Goal: Information Seeking & Learning: Learn about a topic

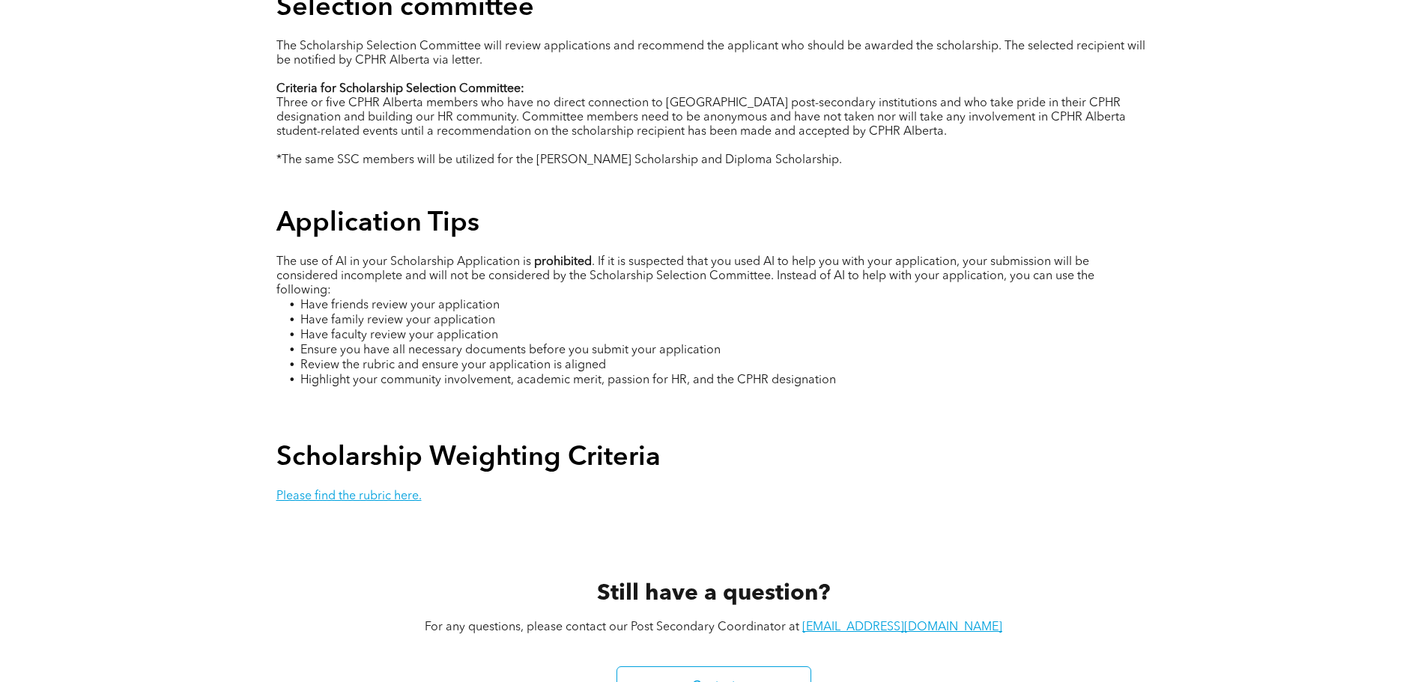
scroll to position [2846, 0]
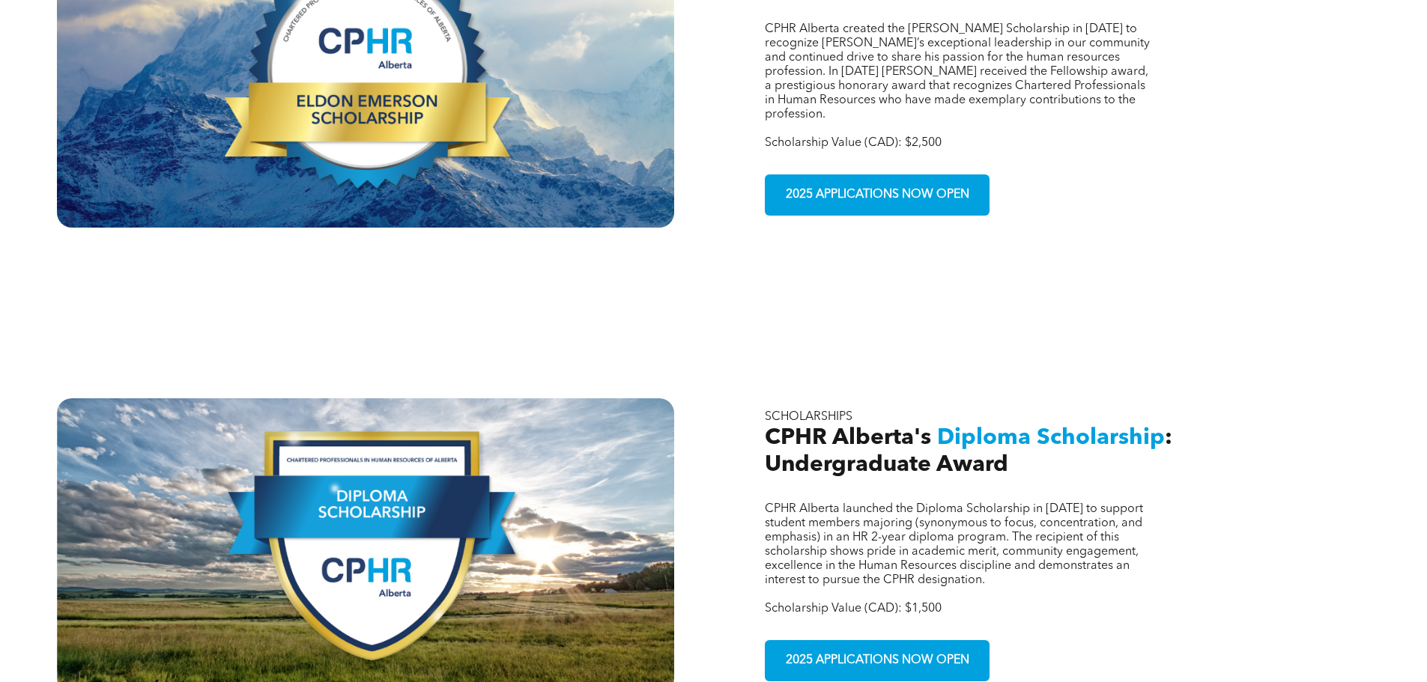
scroll to position [955, 0]
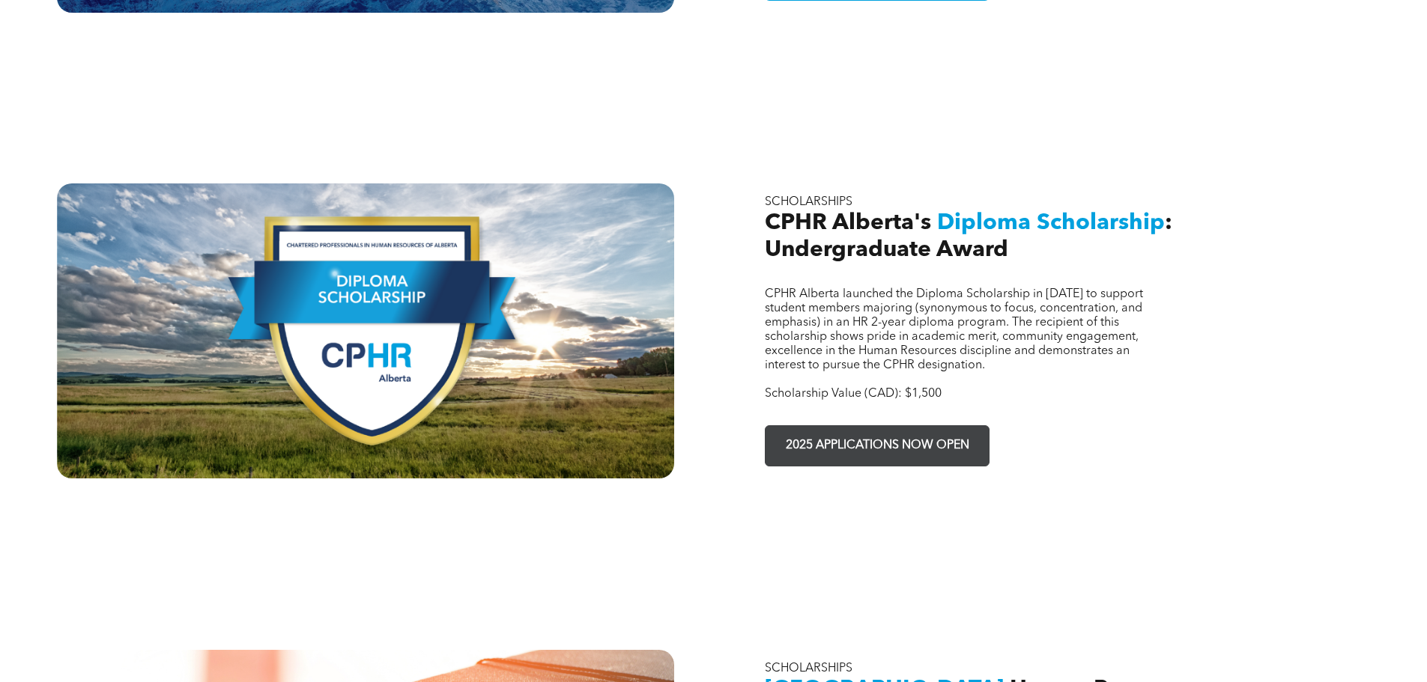
click at [886, 431] on span "2025 APPLICATIONS NOW OPEN" at bounding box center [877, 445] width 194 height 29
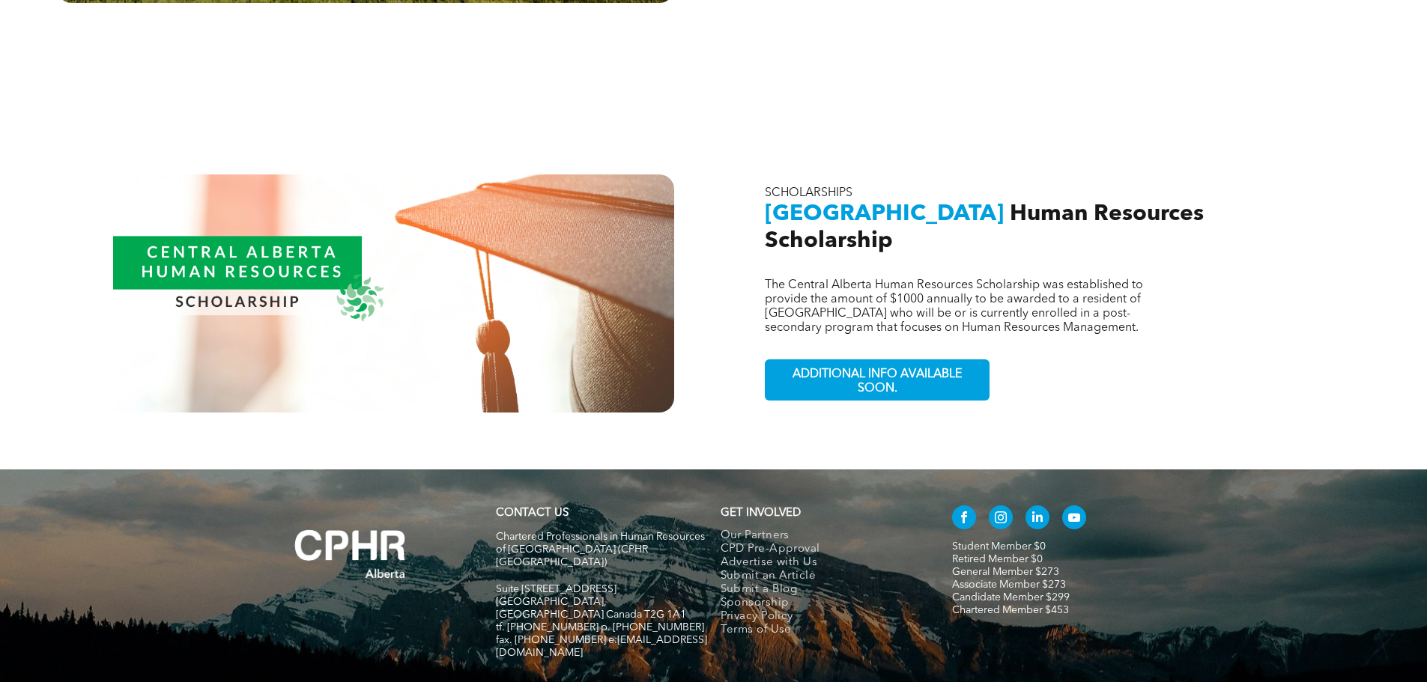
scroll to position [1480, 0]
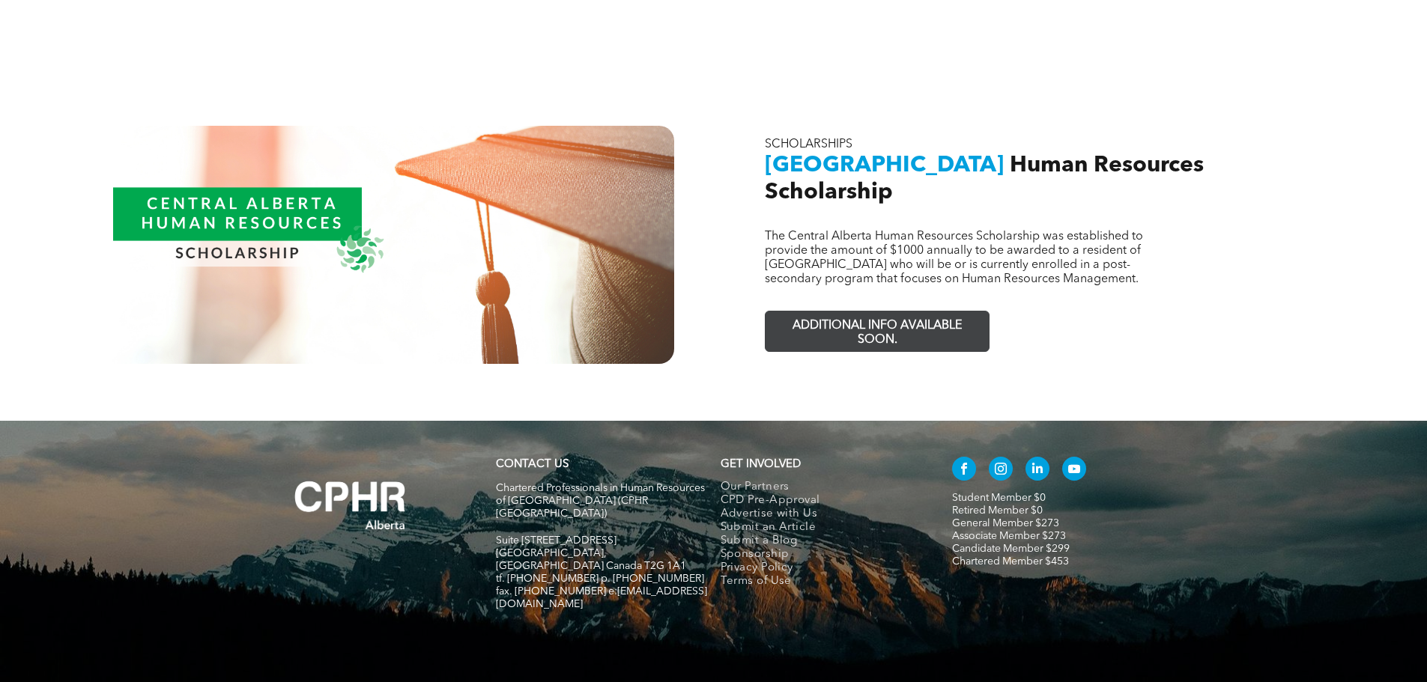
click at [878, 312] on span "ADDITIONAL INFO AVAILABLE SOON." at bounding box center [877, 333] width 219 height 43
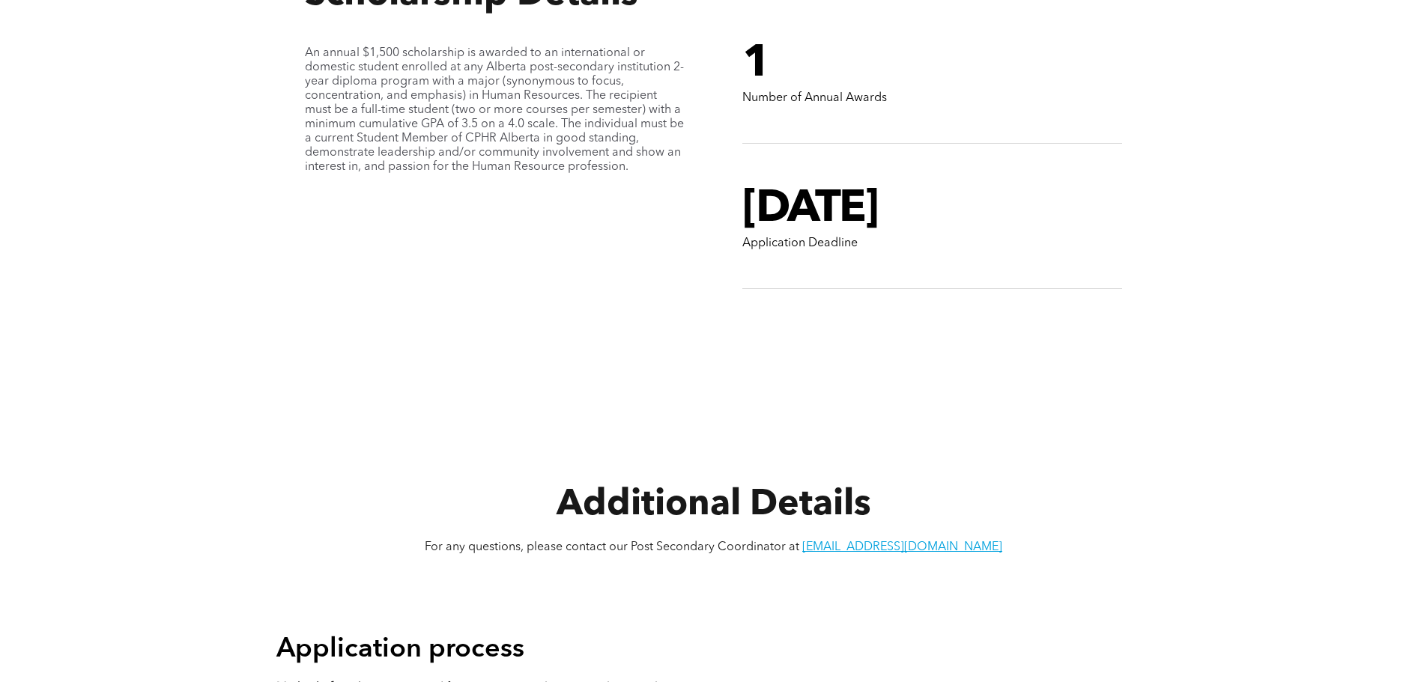
scroll to position [1573, 0]
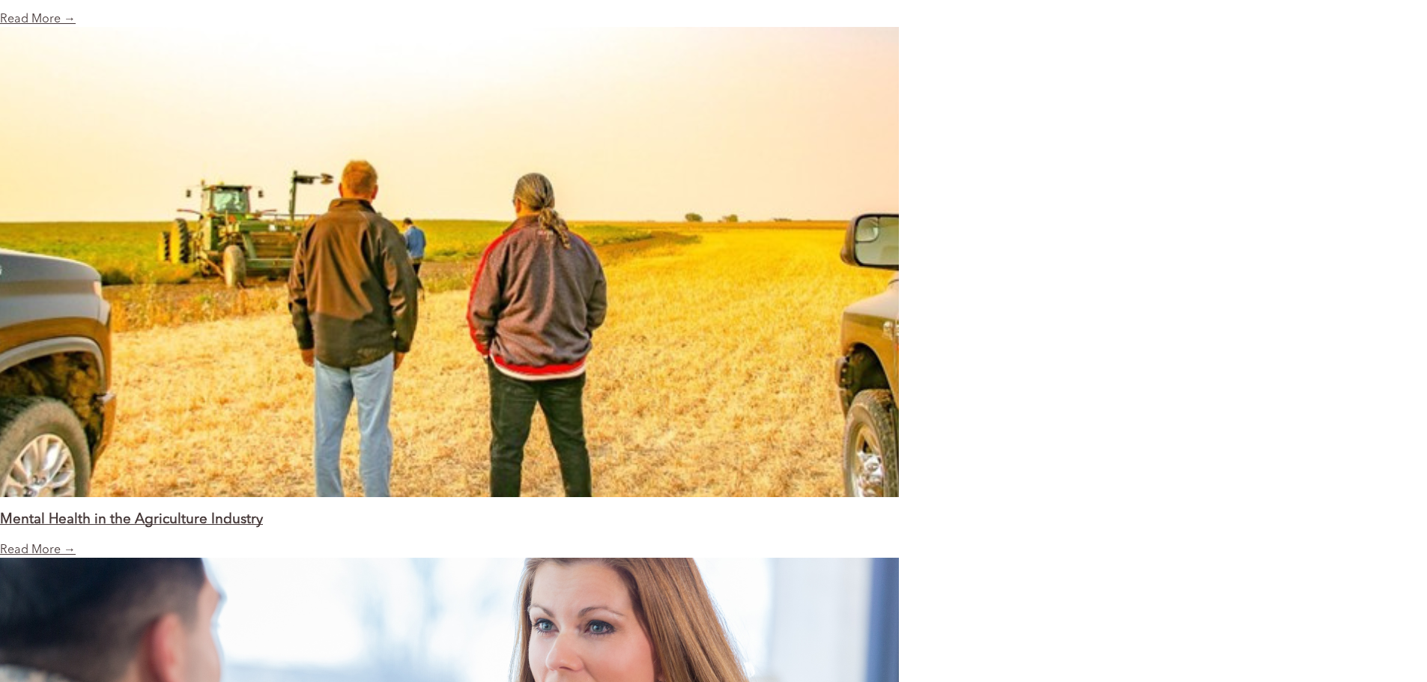
scroll to position [1573, 0]
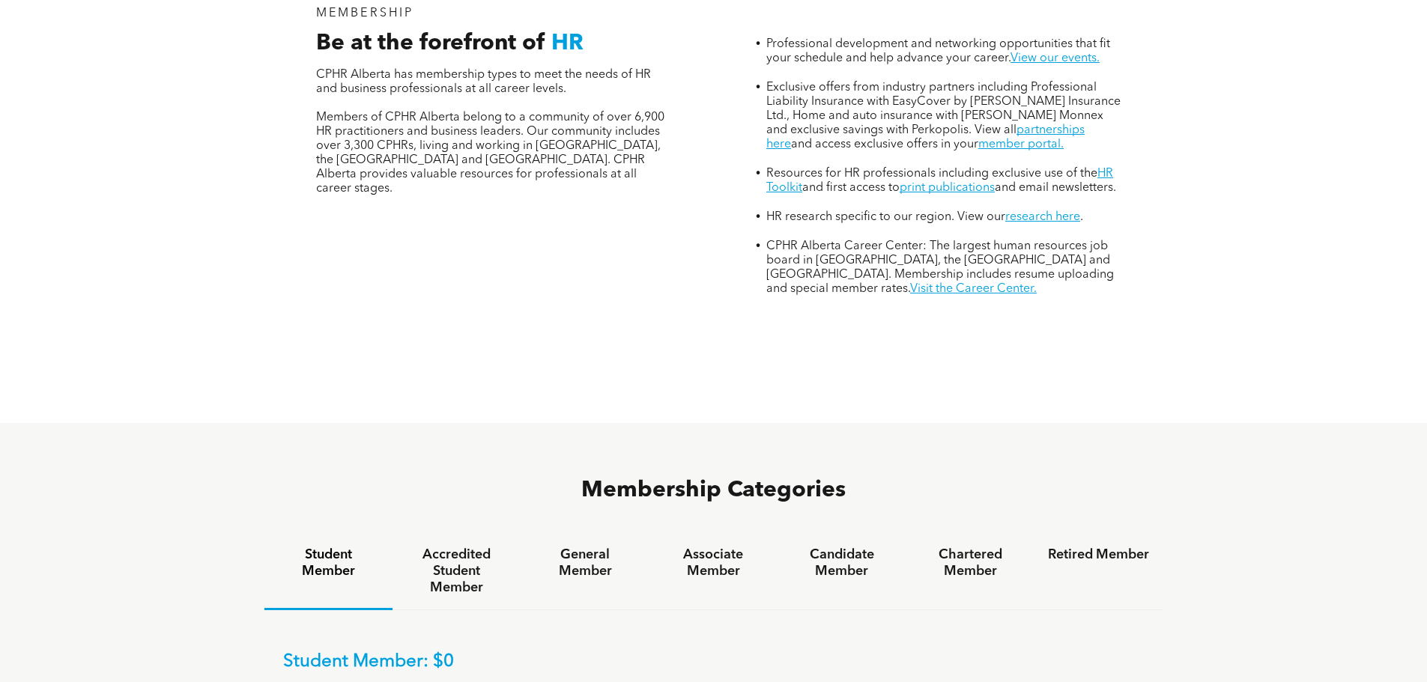
scroll to position [449, 0]
